Goal: Find specific page/section: Find specific page/section

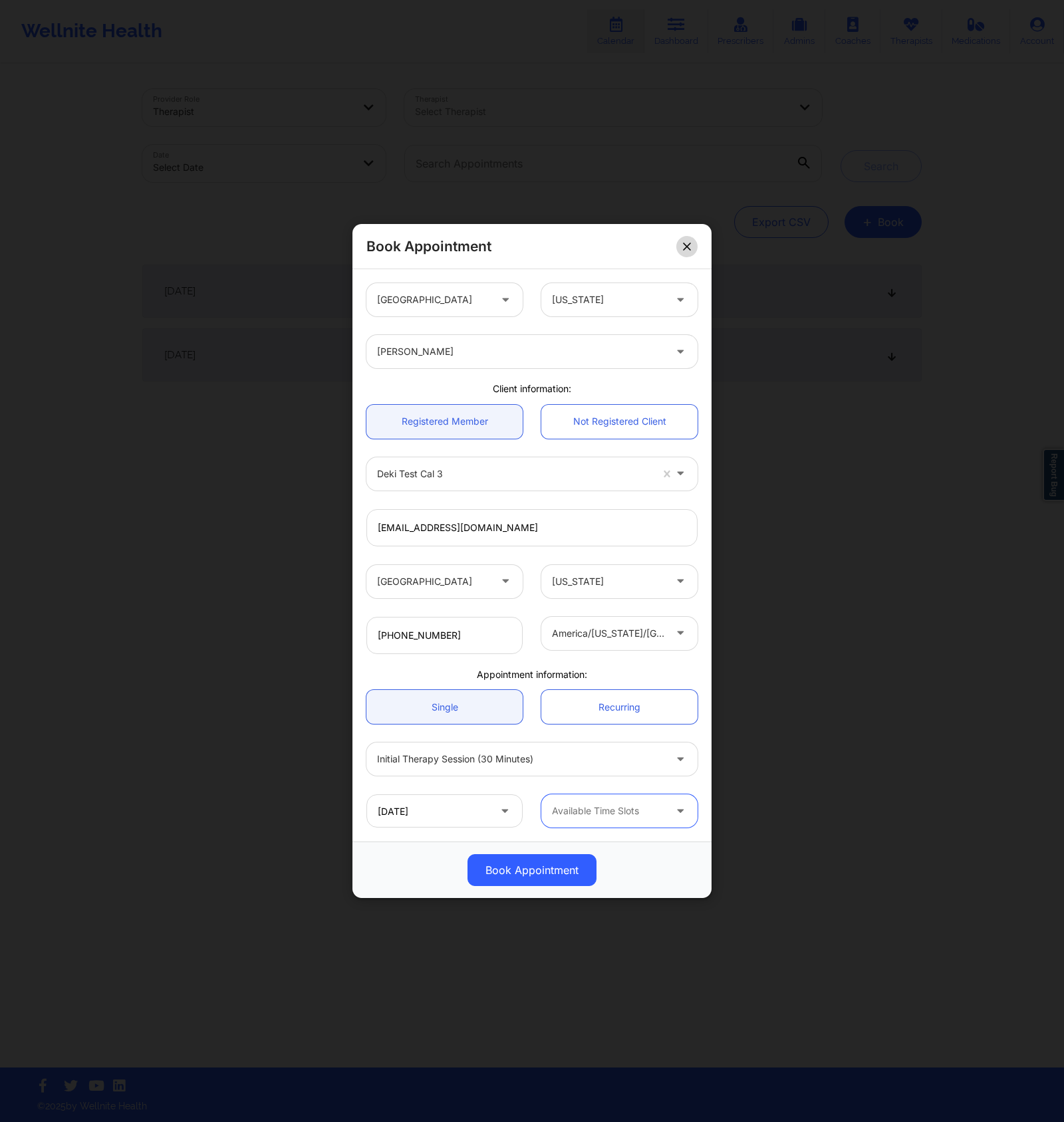
click at [684, 242] on button at bounding box center [686, 246] width 21 height 21
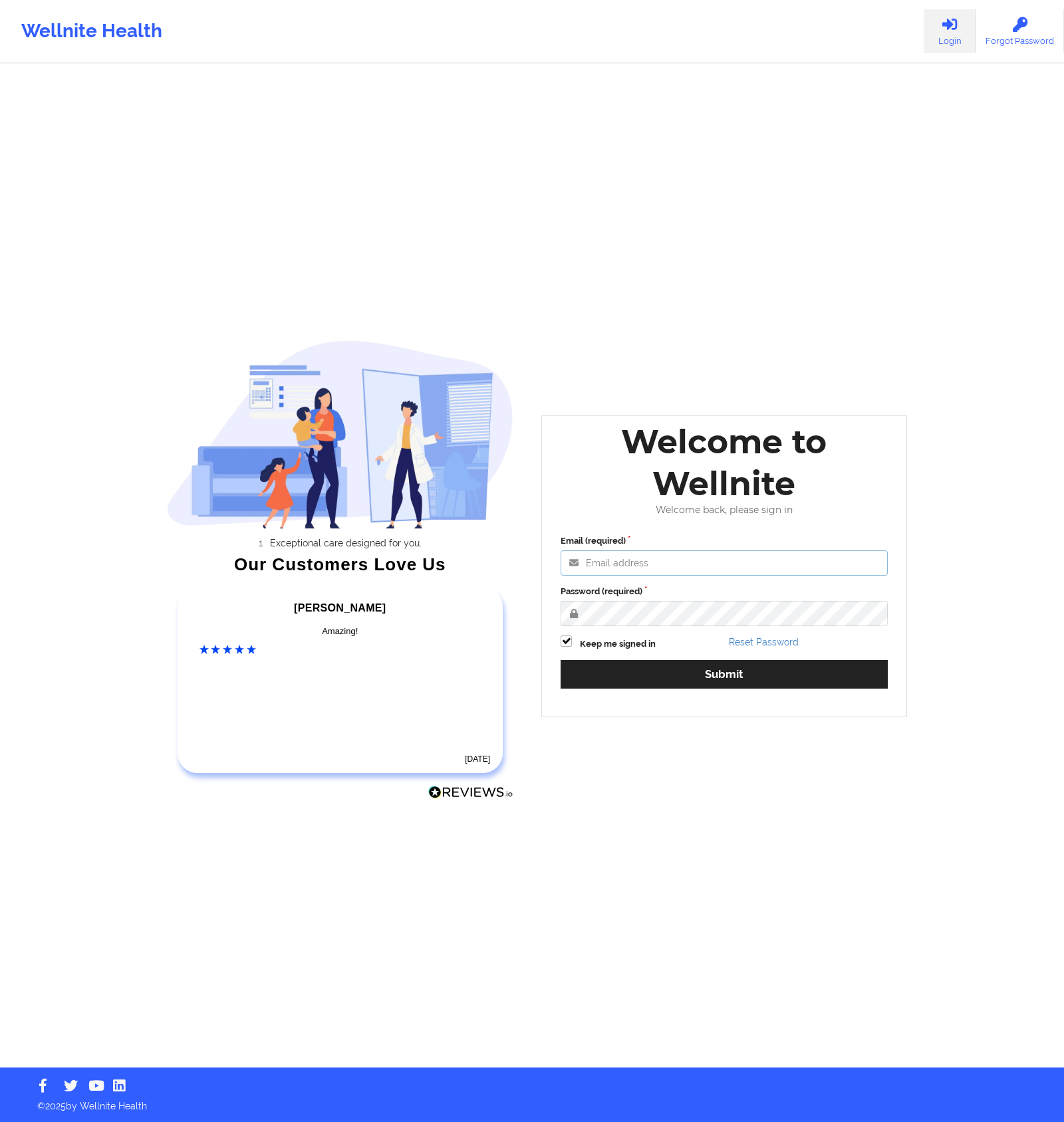
click at [738, 563] on input "Email (required)" at bounding box center [724, 563] width 327 height 25
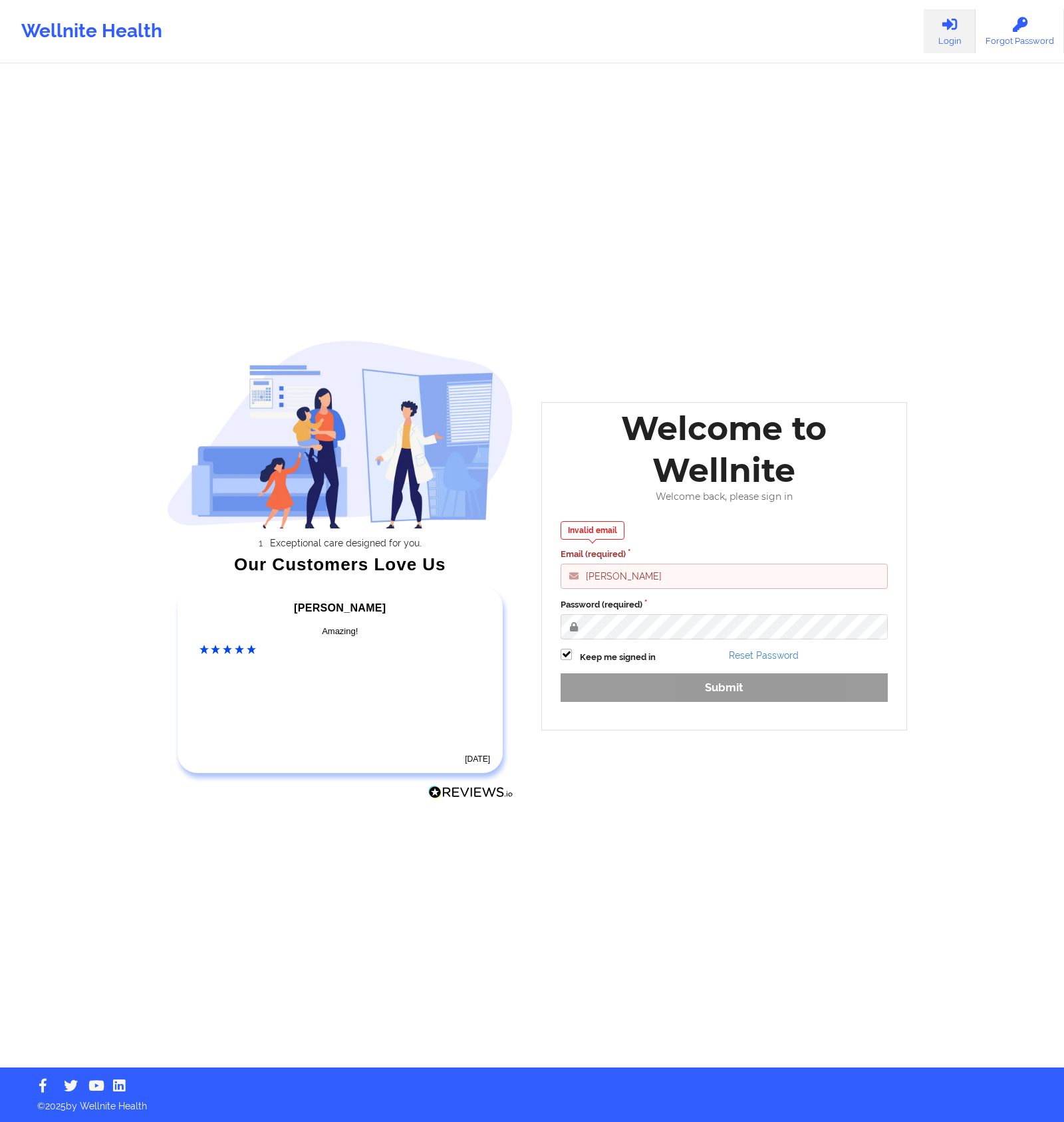
type input "[EMAIL_ADDRESS][DOMAIN_NAME]"
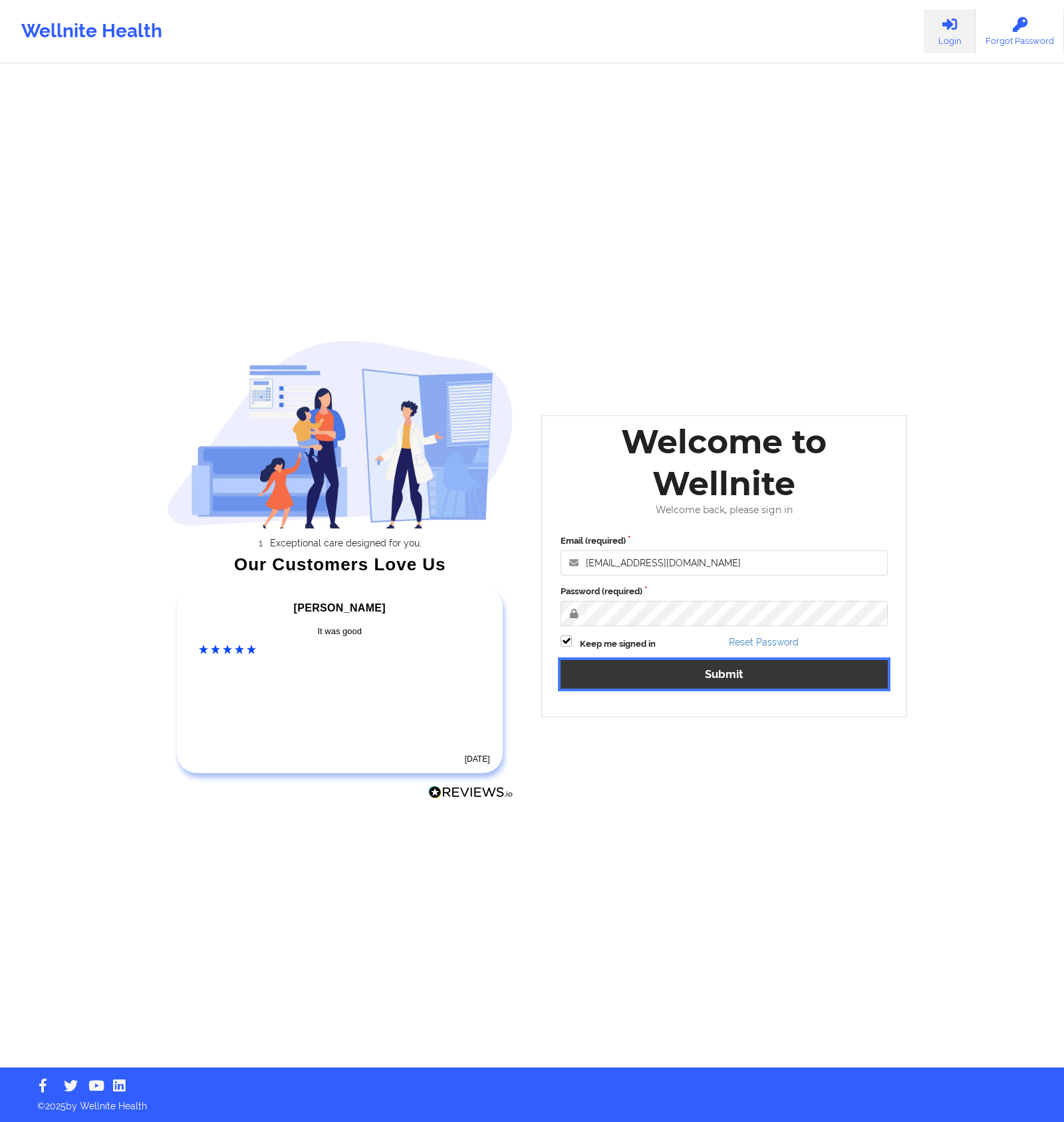
click at [690, 677] on button "Submit" at bounding box center [724, 675] width 327 height 29
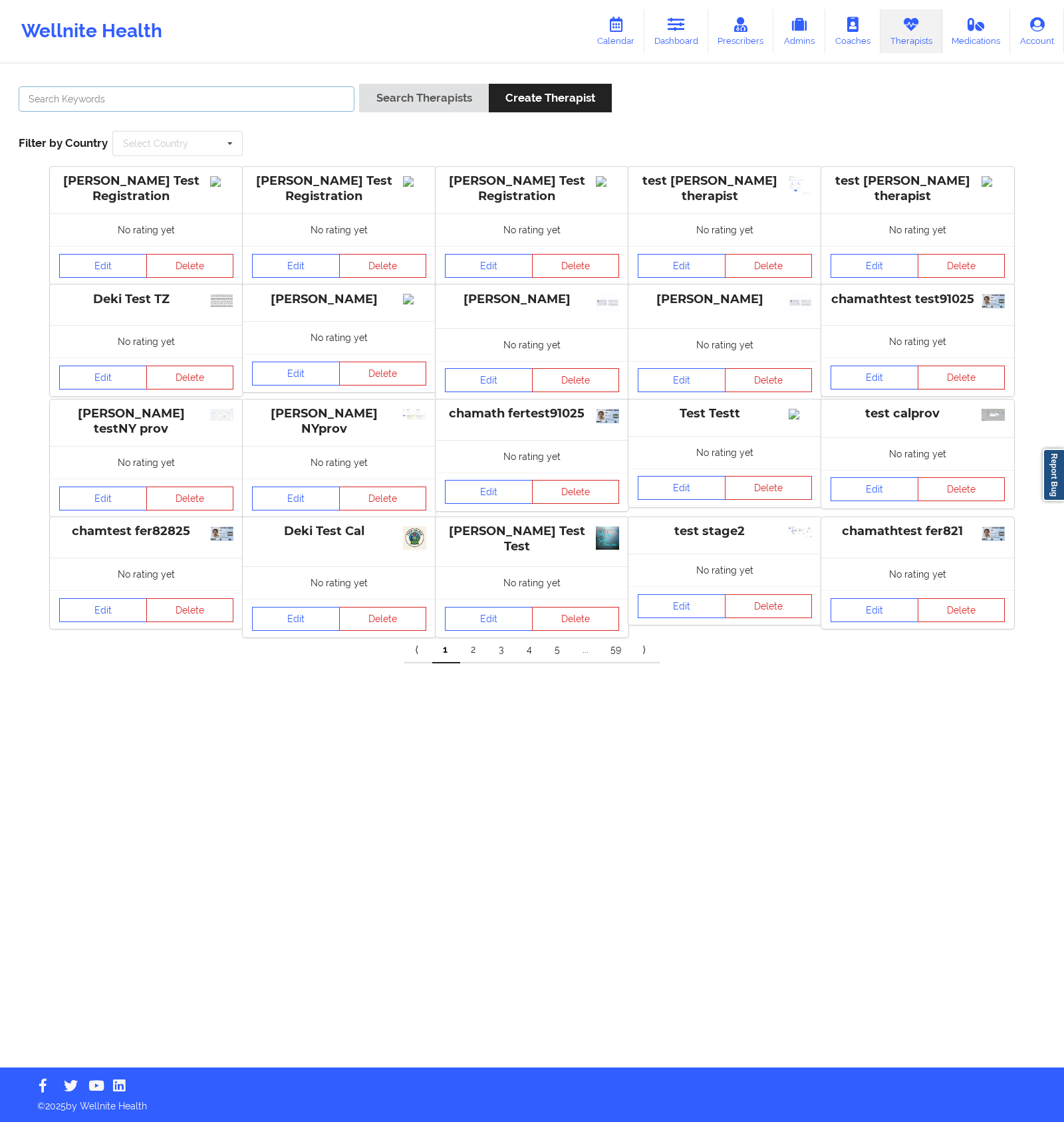
click at [316, 98] on input "text" at bounding box center [186, 99] width 336 height 25
click at [359, 83] on button "Search Therapists" at bounding box center [424, 98] width 129 height 29
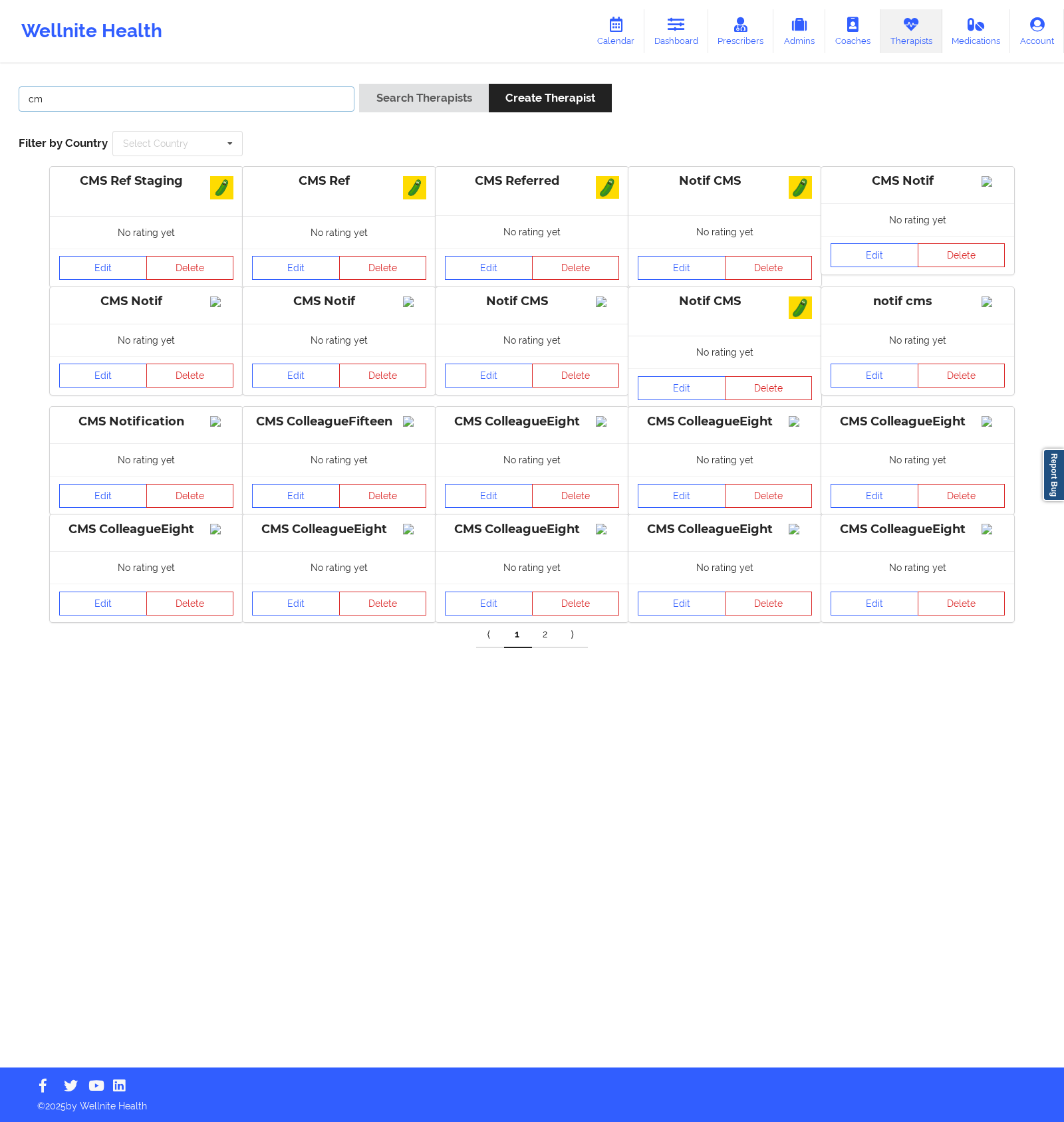
type input "c"
click at [664, 34] on link "Dashboard" at bounding box center [676, 31] width 64 height 44
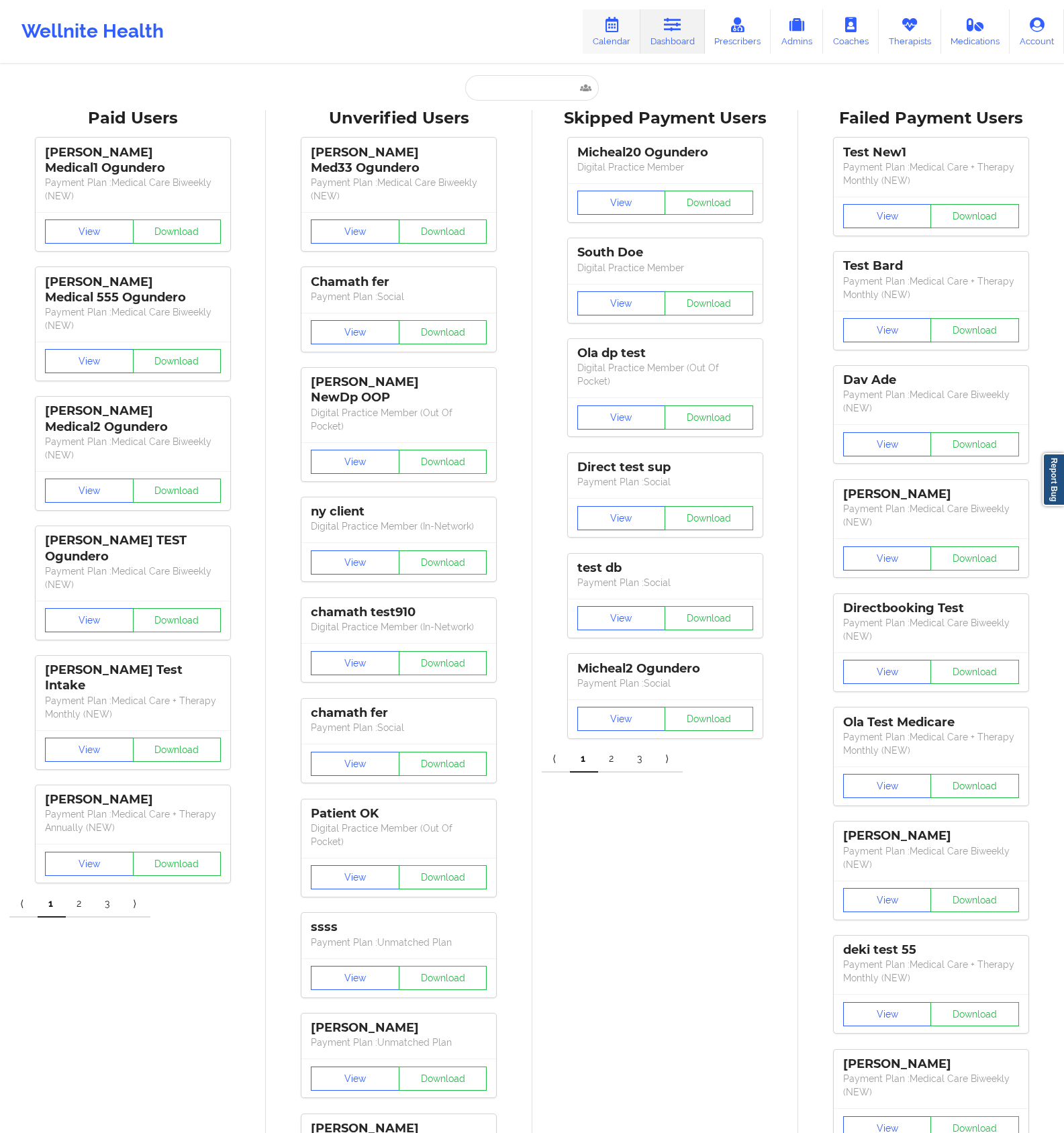
click at [639, 36] on link "Calendar" at bounding box center [612, 32] width 58 height 44
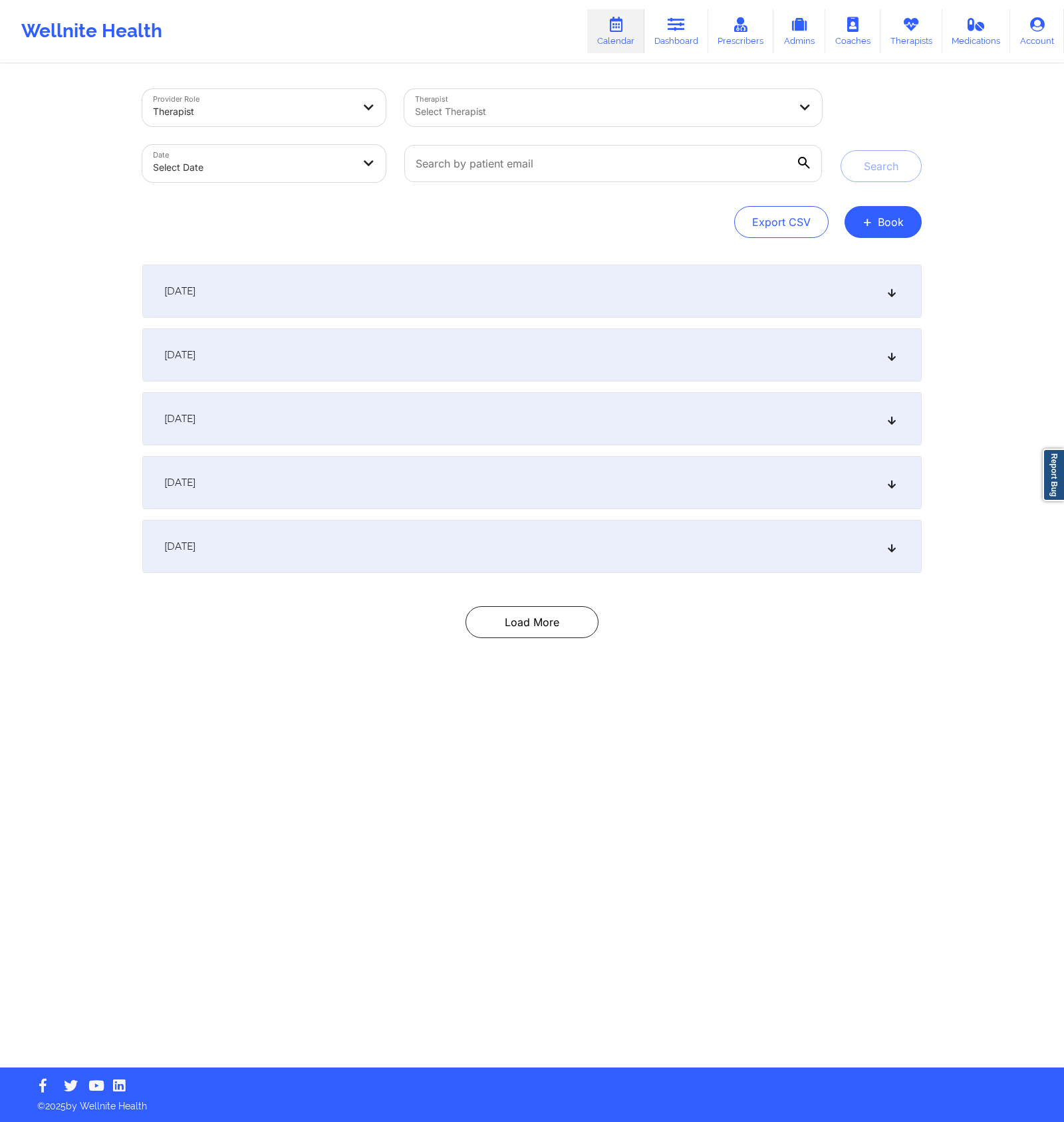
click at [544, 114] on div at bounding box center [601, 112] width 374 height 16
type input "cms test"
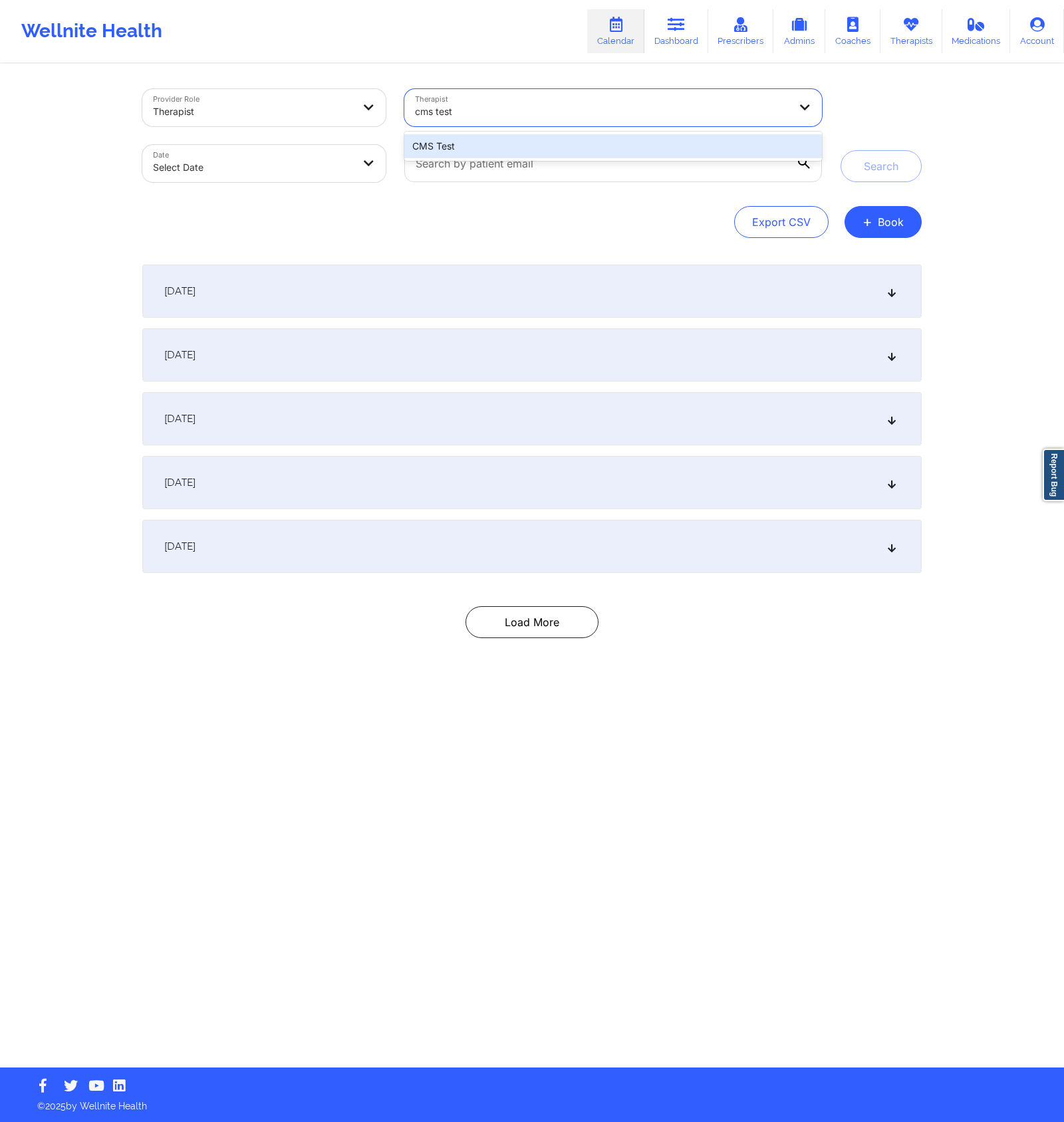
click at [552, 151] on div "CMS Test" at bounding box center [613, 146] width 417 height 24
click at [914, 134] on div "Search" at bounding box center [881, 135] width 81 height 93
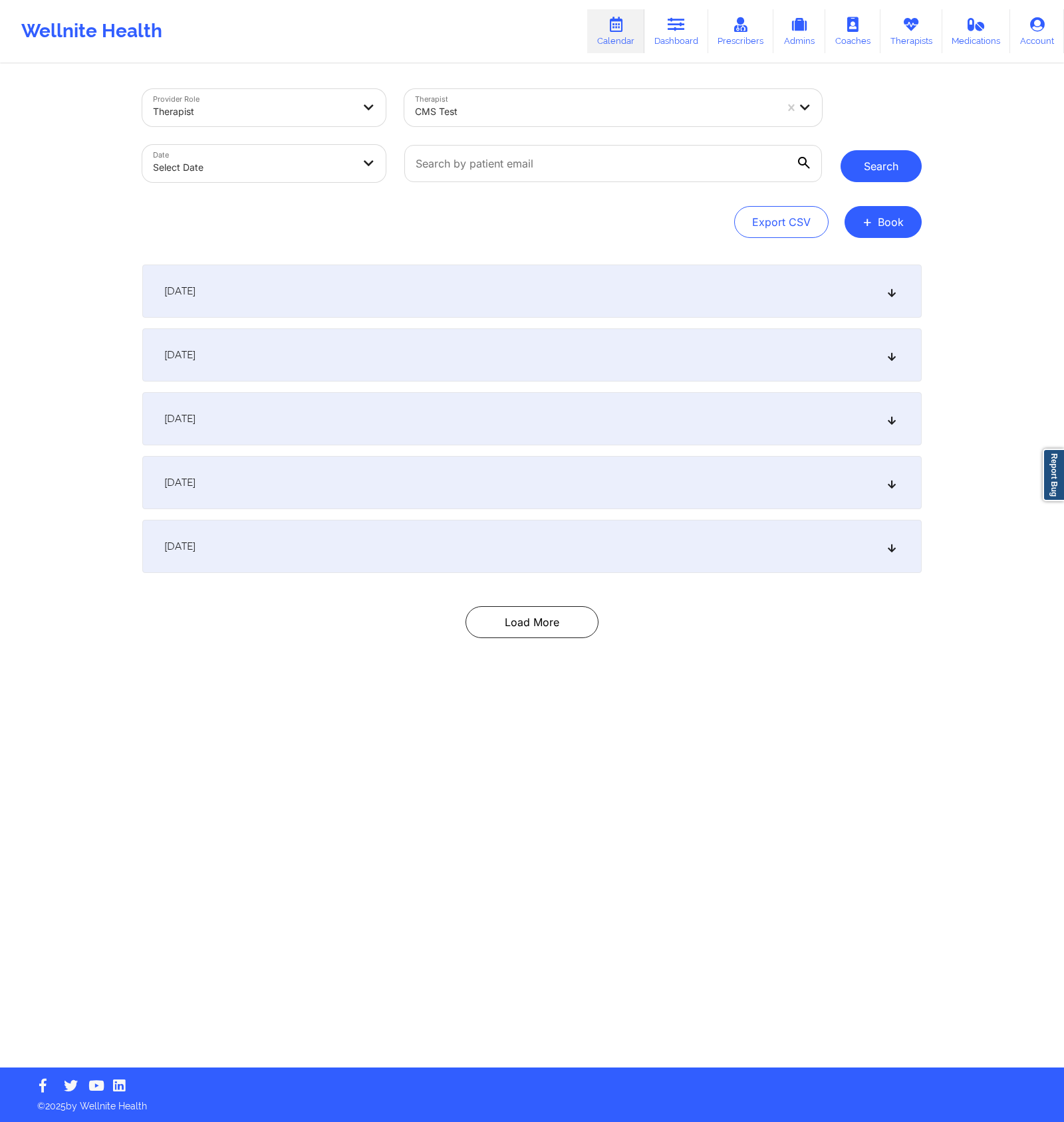
click at [884, 159] on button "Search" at bounding box center [881, 166] width 81 height 32
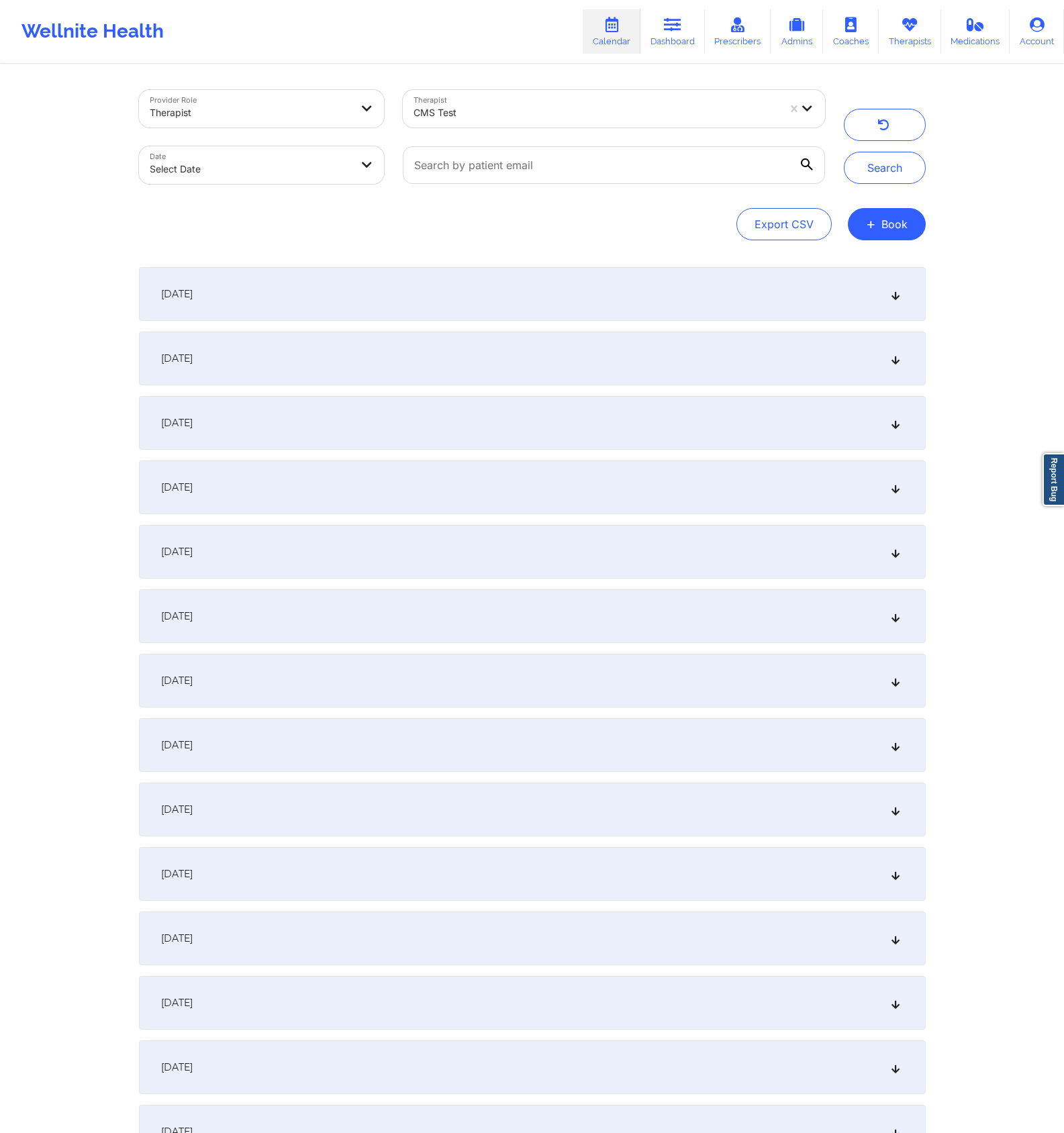
click at [527, 272] on div "[DATE]" at bounding box center [532, 294] width 787 height 54
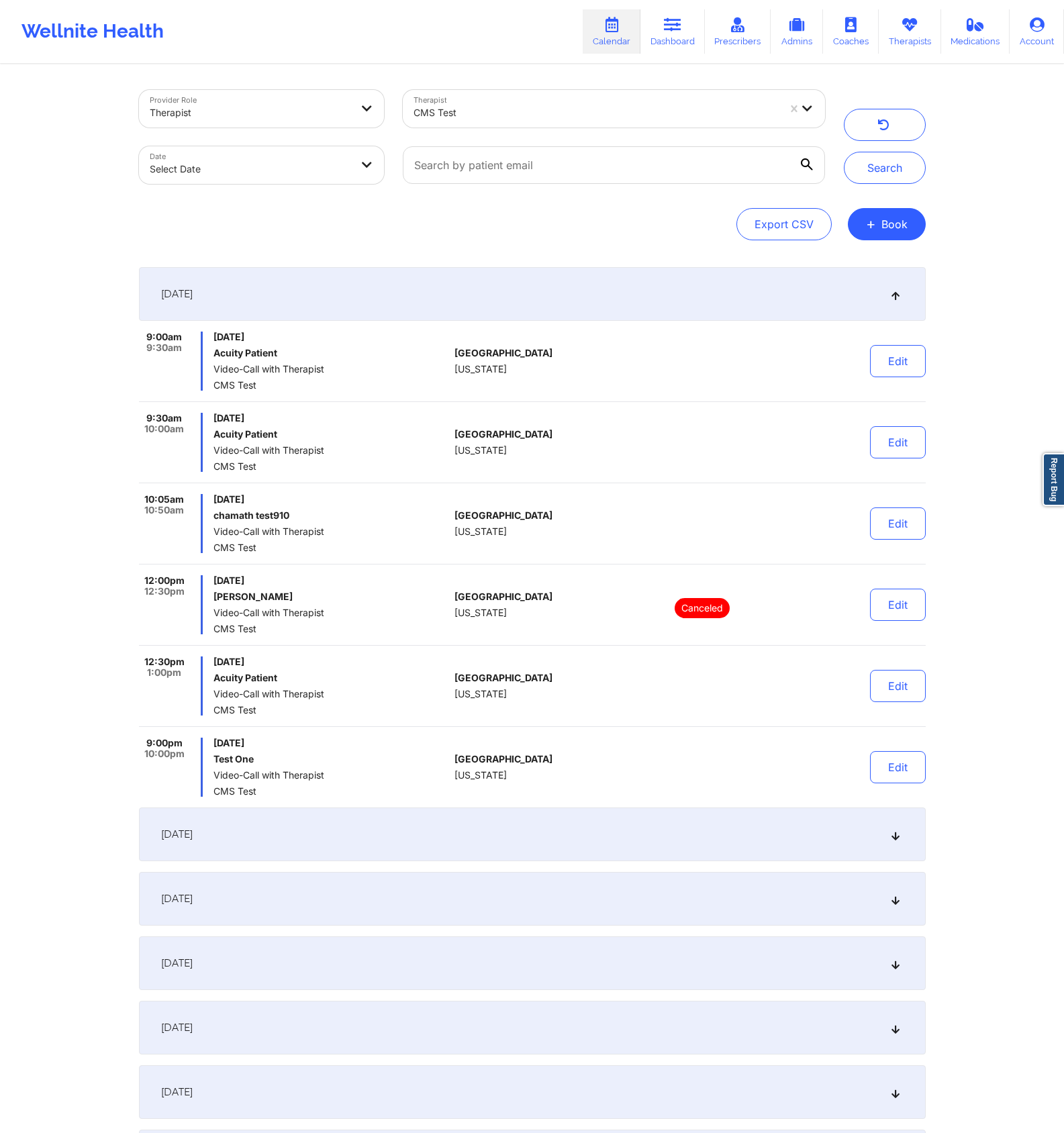
scroll to position [363, 0]
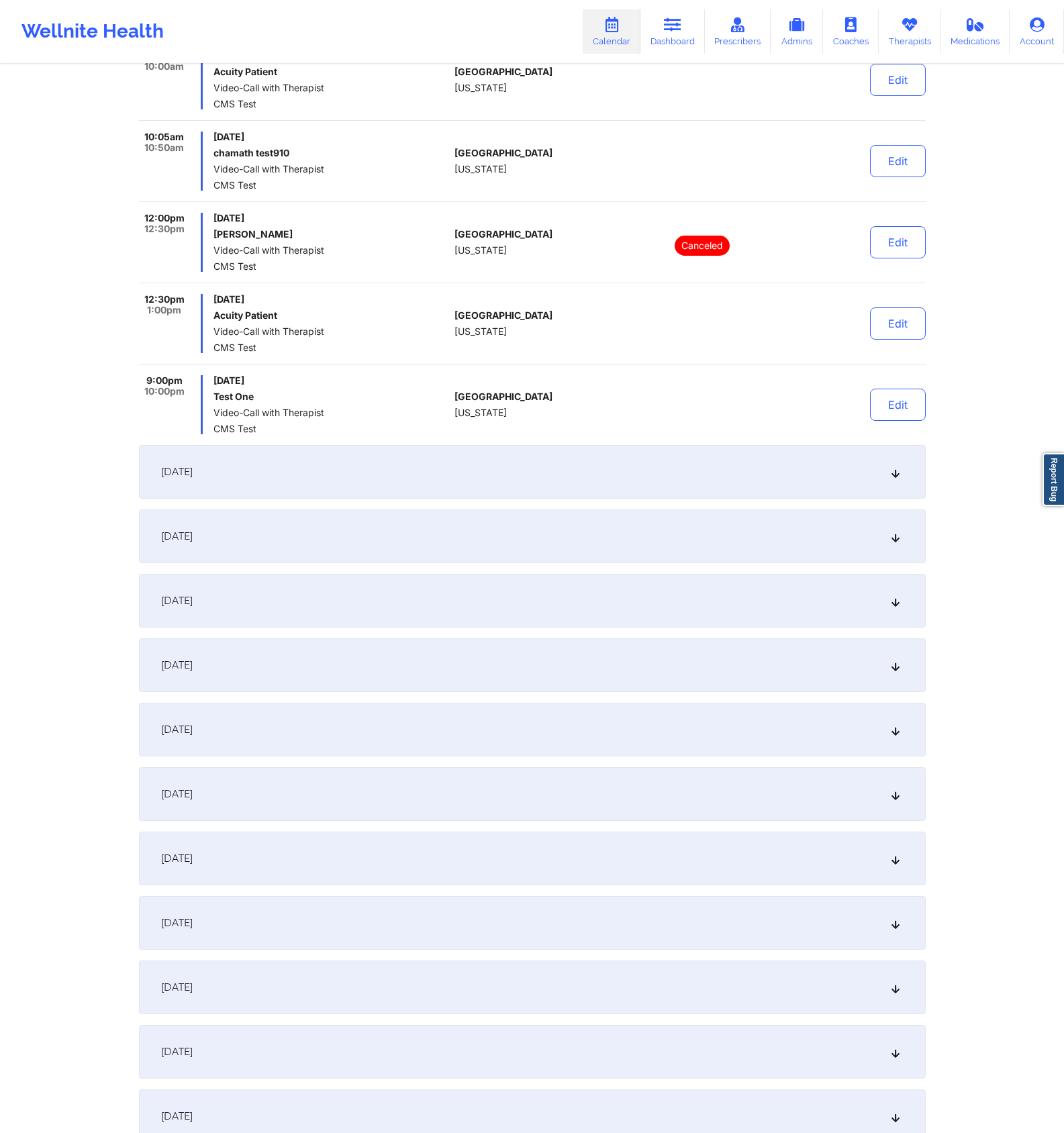
click at [476, 506] on div "[DATE] 9:00am 9:30am [DATE] Acuity Patient Video-Call with Therapist CMS Test […" at bounding box center [532, 1136] width 787 height 2463
click at [479, 478] on div "[DATE]" at bounding box center [532, 472] width 787 height 54
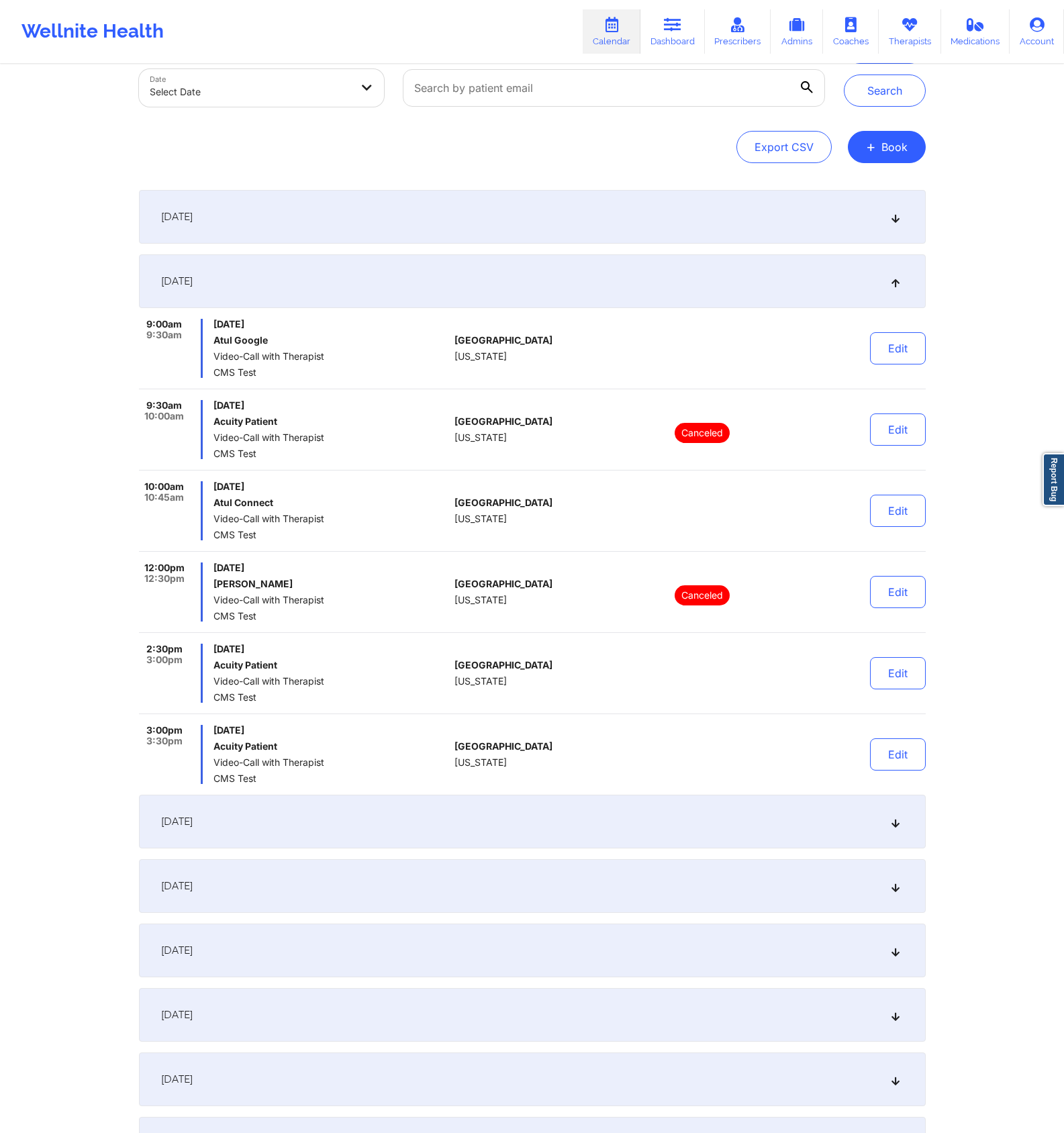
scroll to position [0, 0]
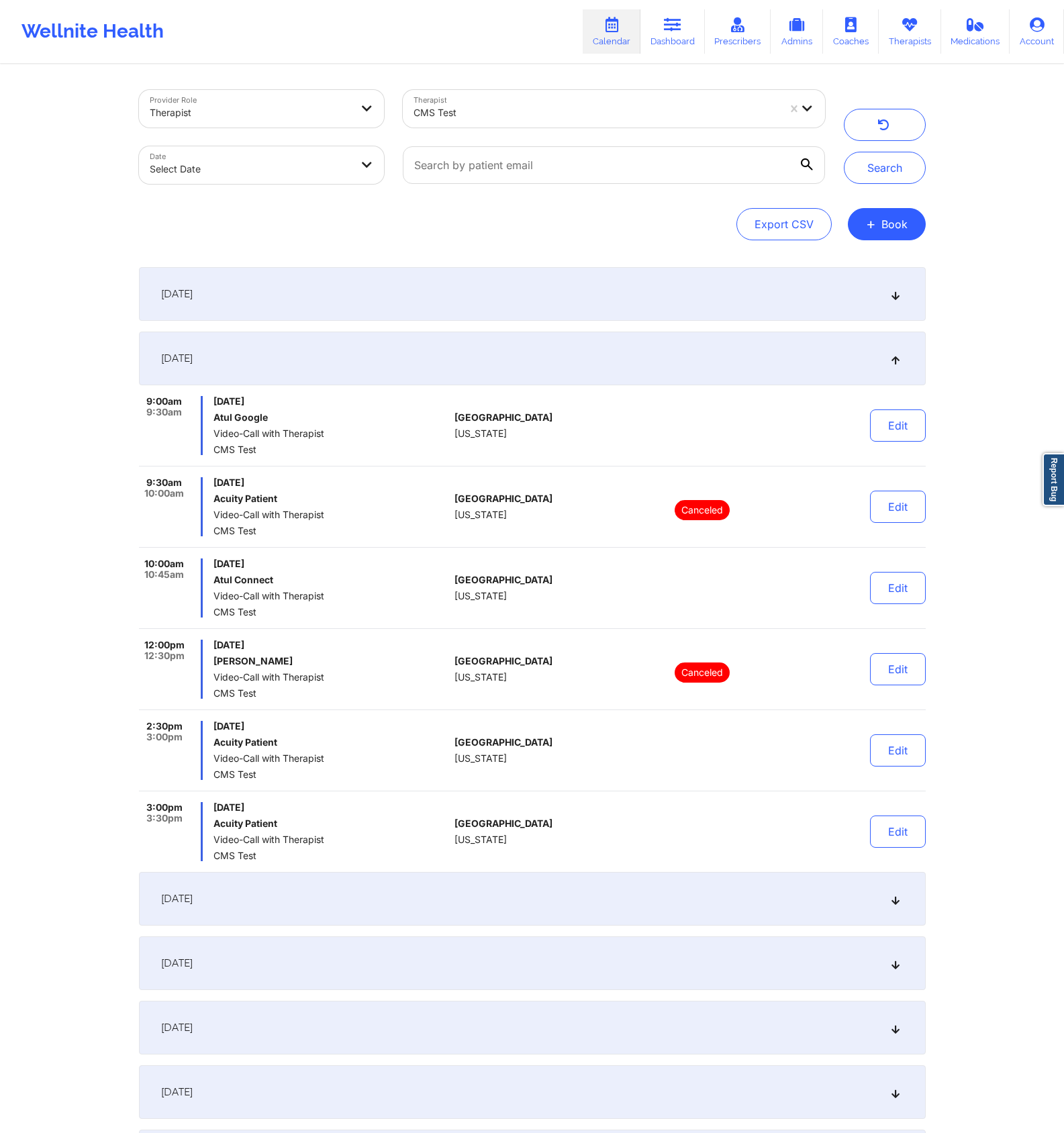
click at [510, 316] on div "[DATE]" at bounding box center [532, 294] width 787 height 54
